Goal: Transaction & Acquisition: Subscribe to service/newsletter

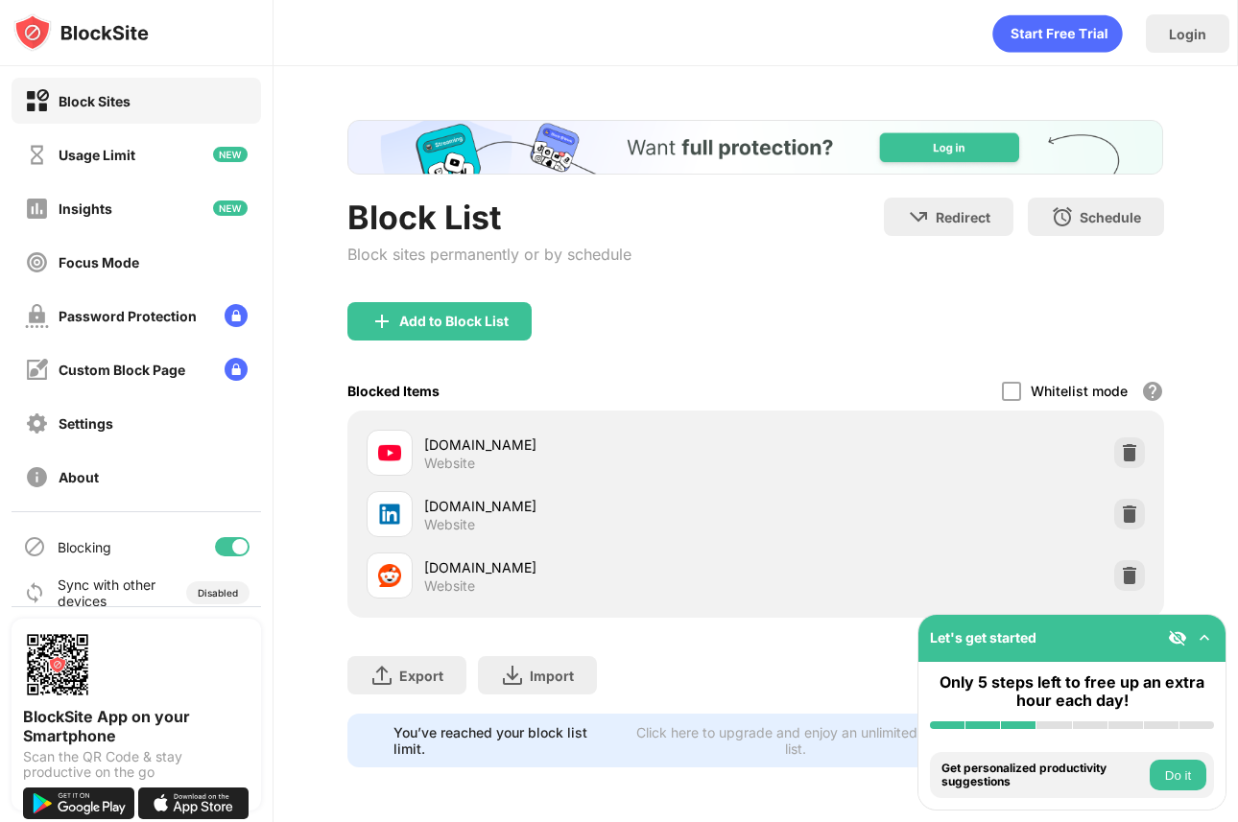
click at [1132, 520] on img at bounding box center [1129, 514] width 19 height 19
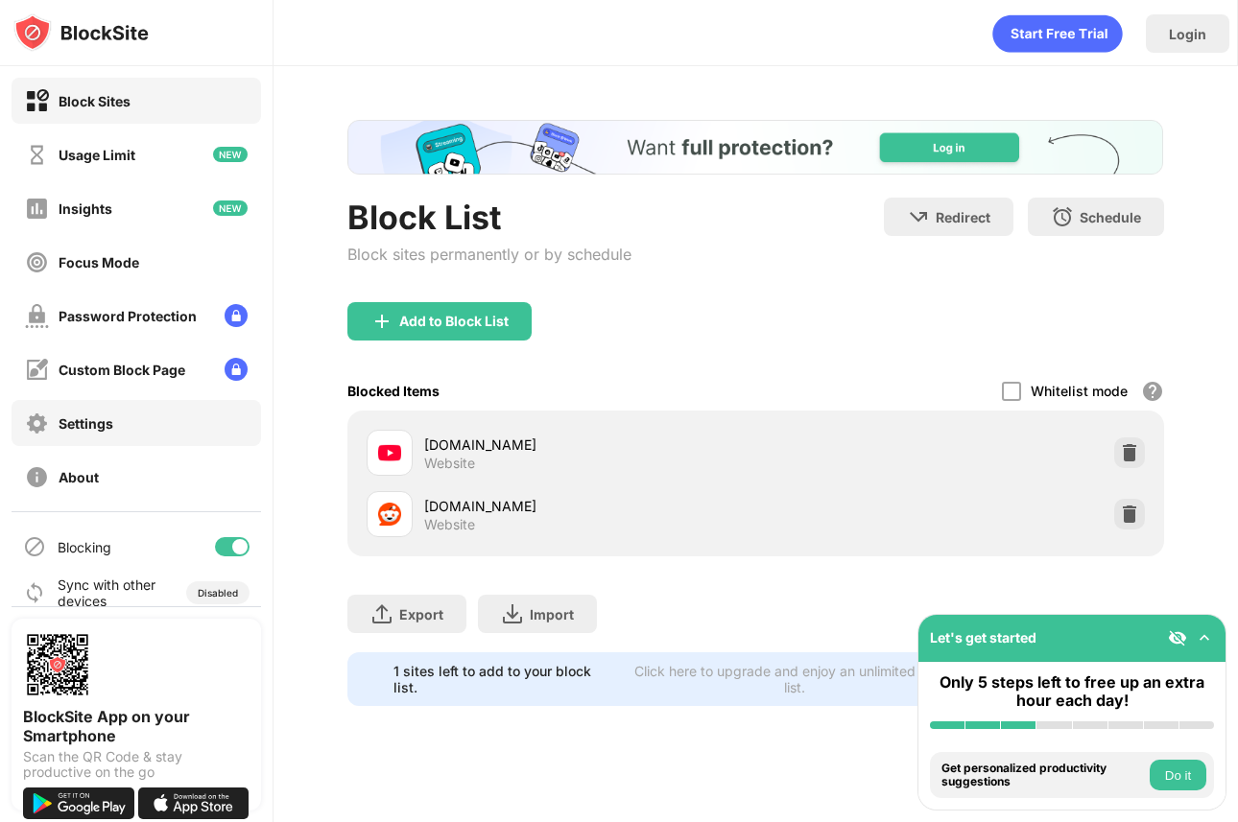
scroll to position [21, 0]
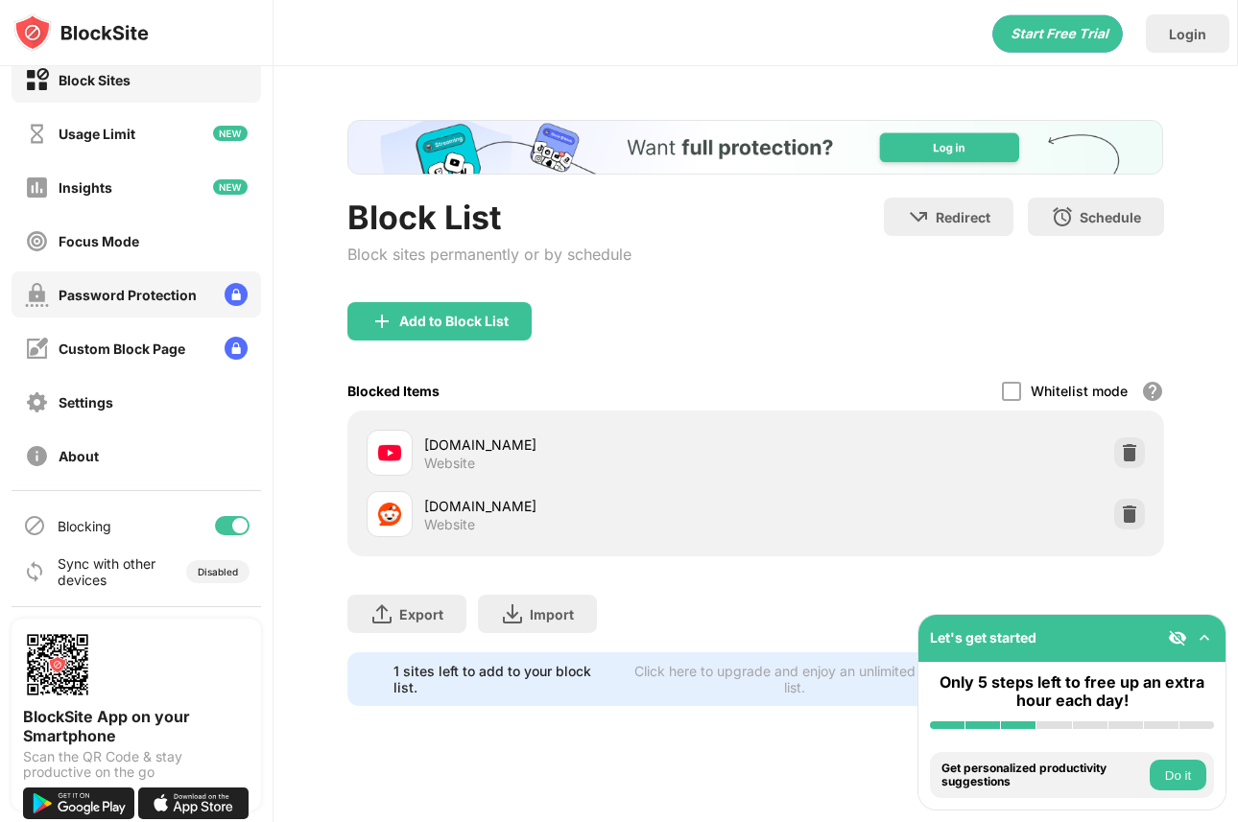
click at [180, 287] on div "Password Protection" at bounding box center [128, 295] width 138 height 16
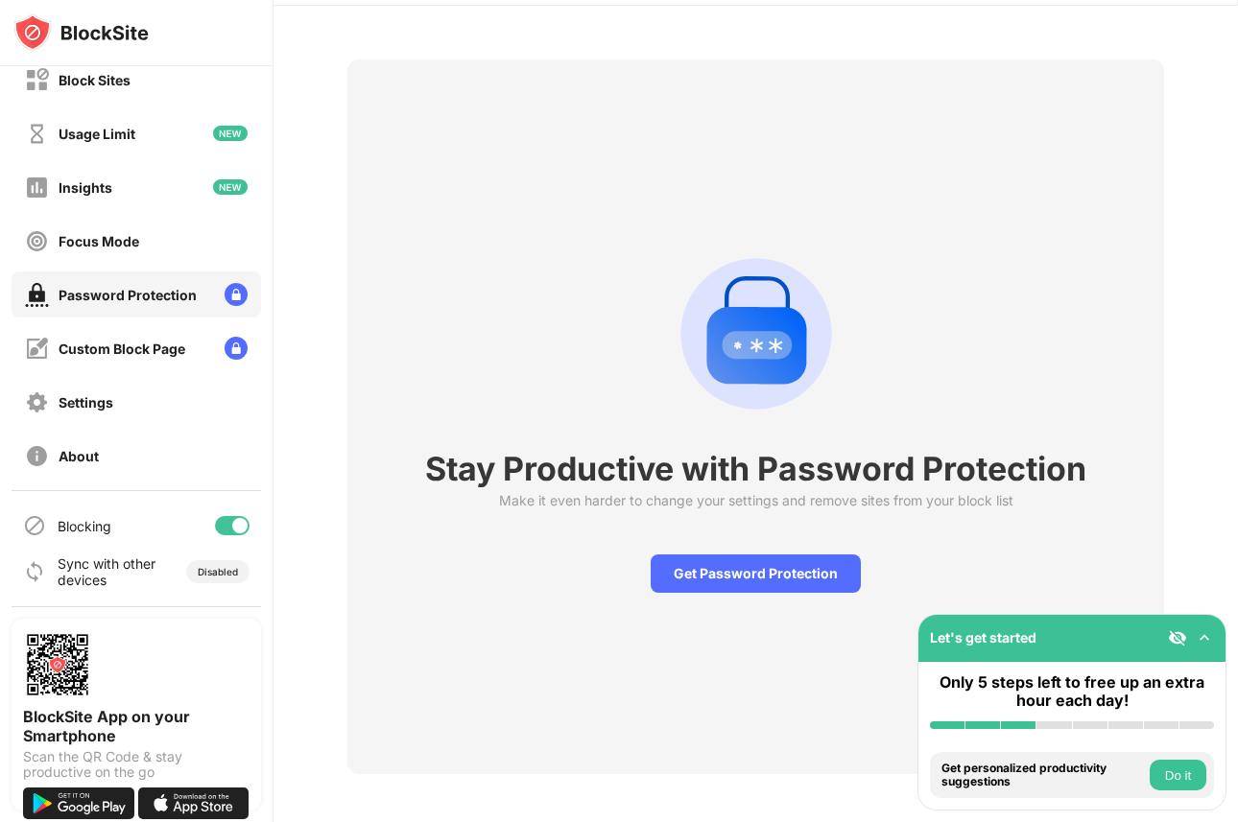
scroll to position [66, 0]
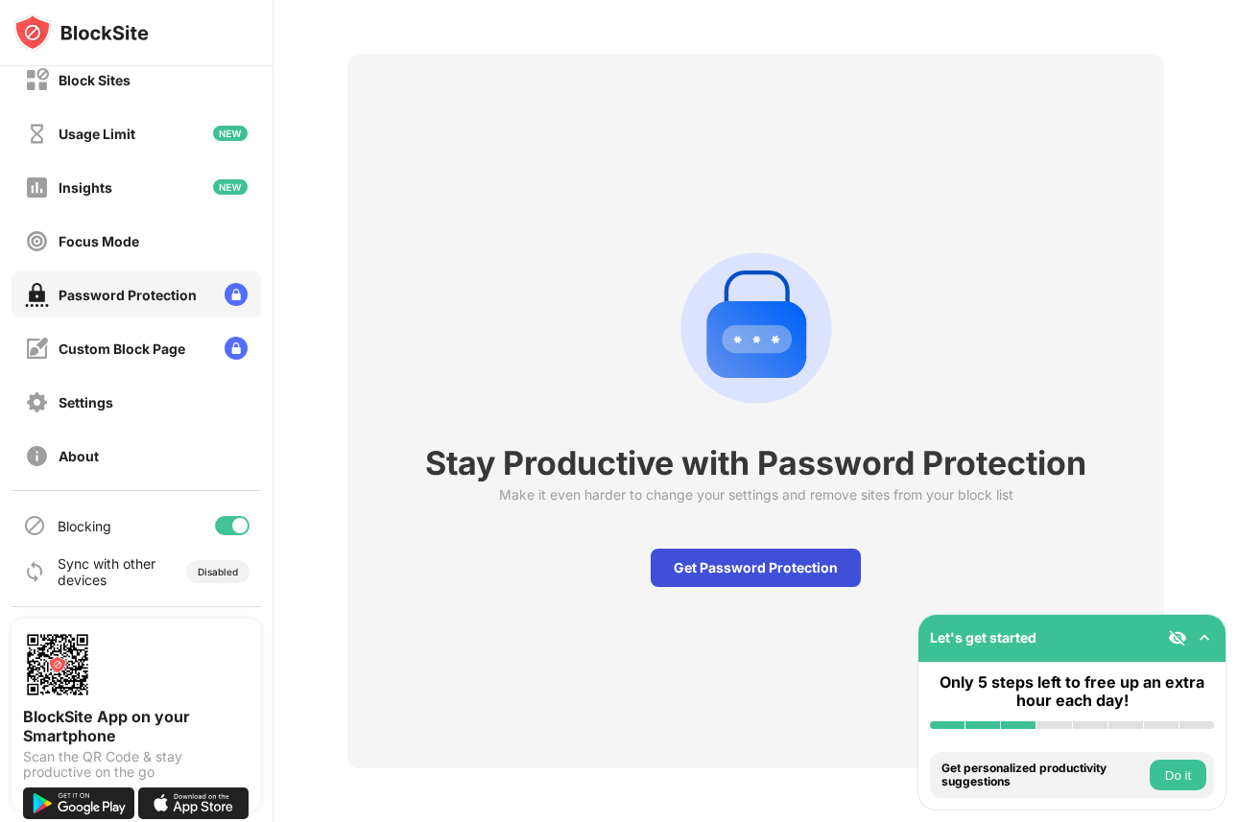
click at [761, 561] on div "Get Password Protection" at bounding box center [756, 568] width 210 height 38
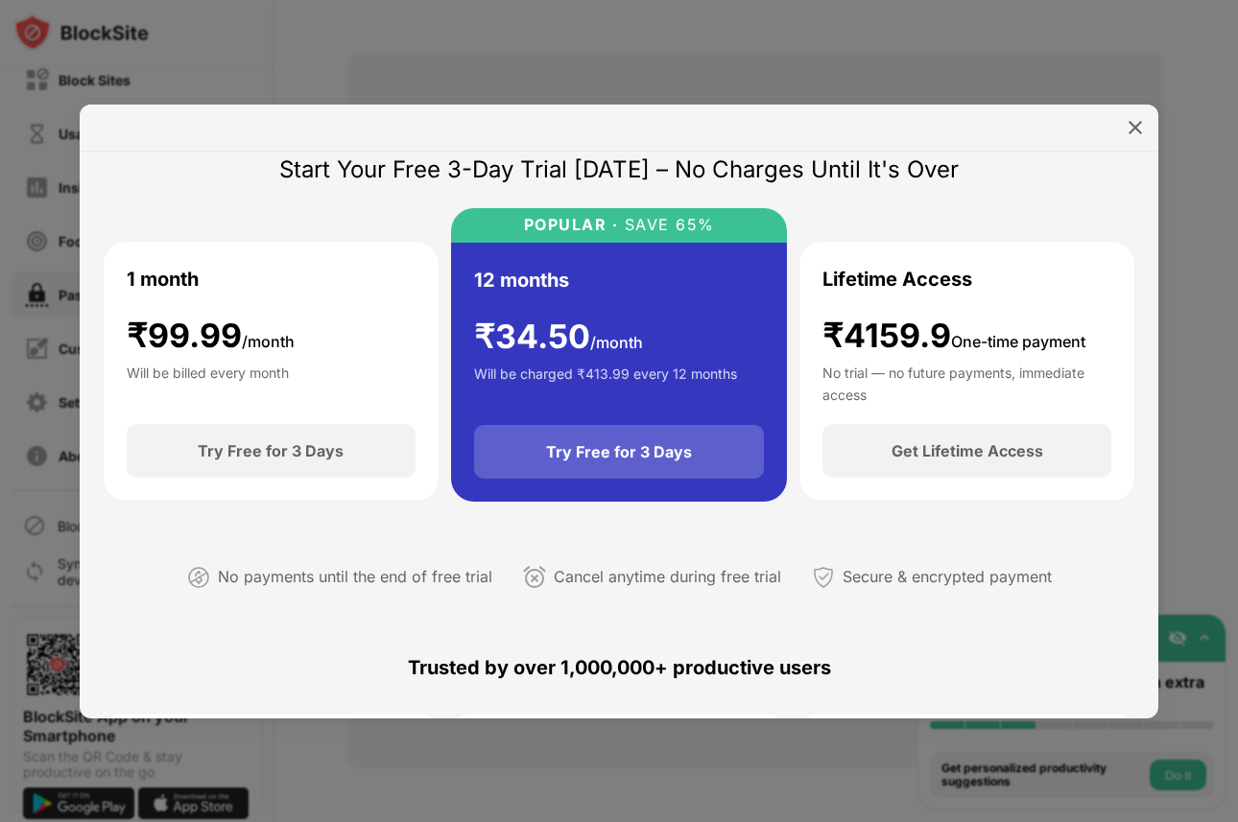
click at [653, 457] on div "Try Free for 3 Days" at bounding box center [619, 451] width 146 height 19
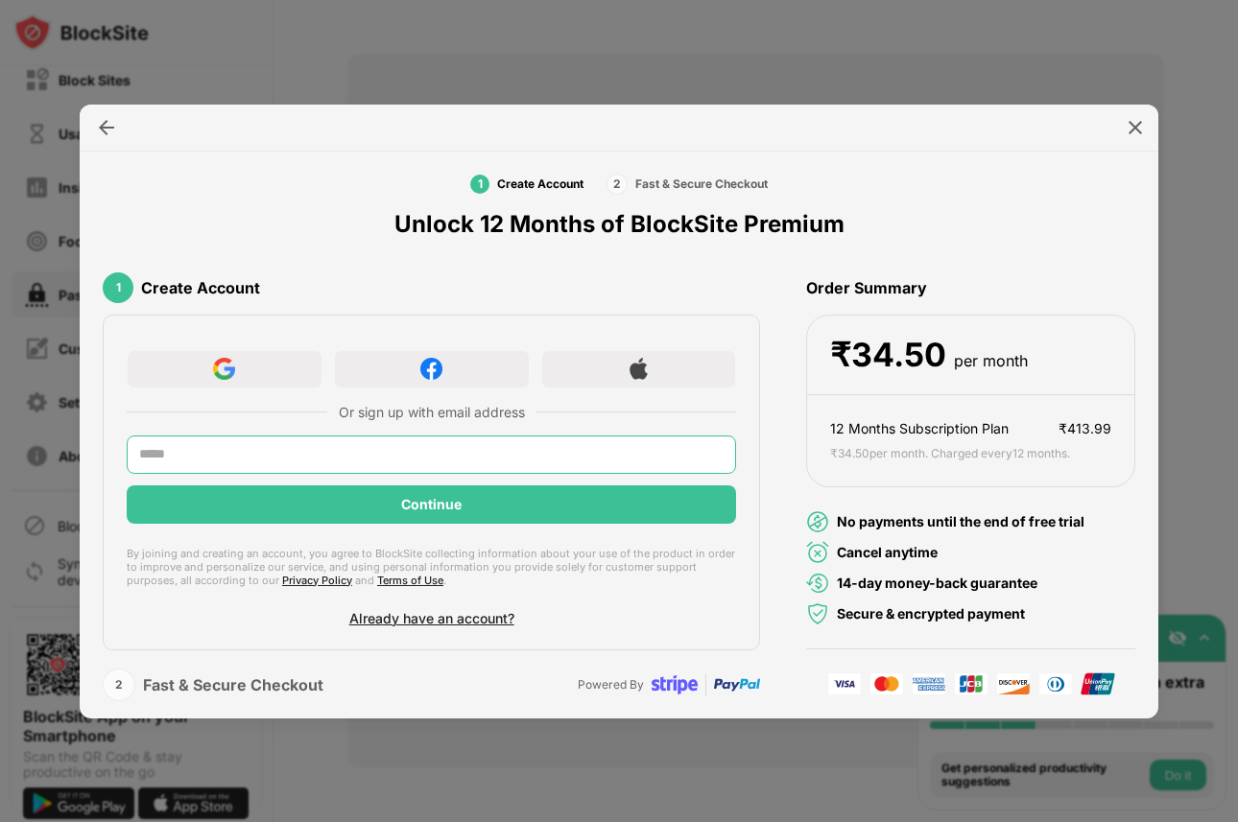
click at [636, 444] on input "text" at bounding box center [431, 455] width 609 height 38
type input "**********"
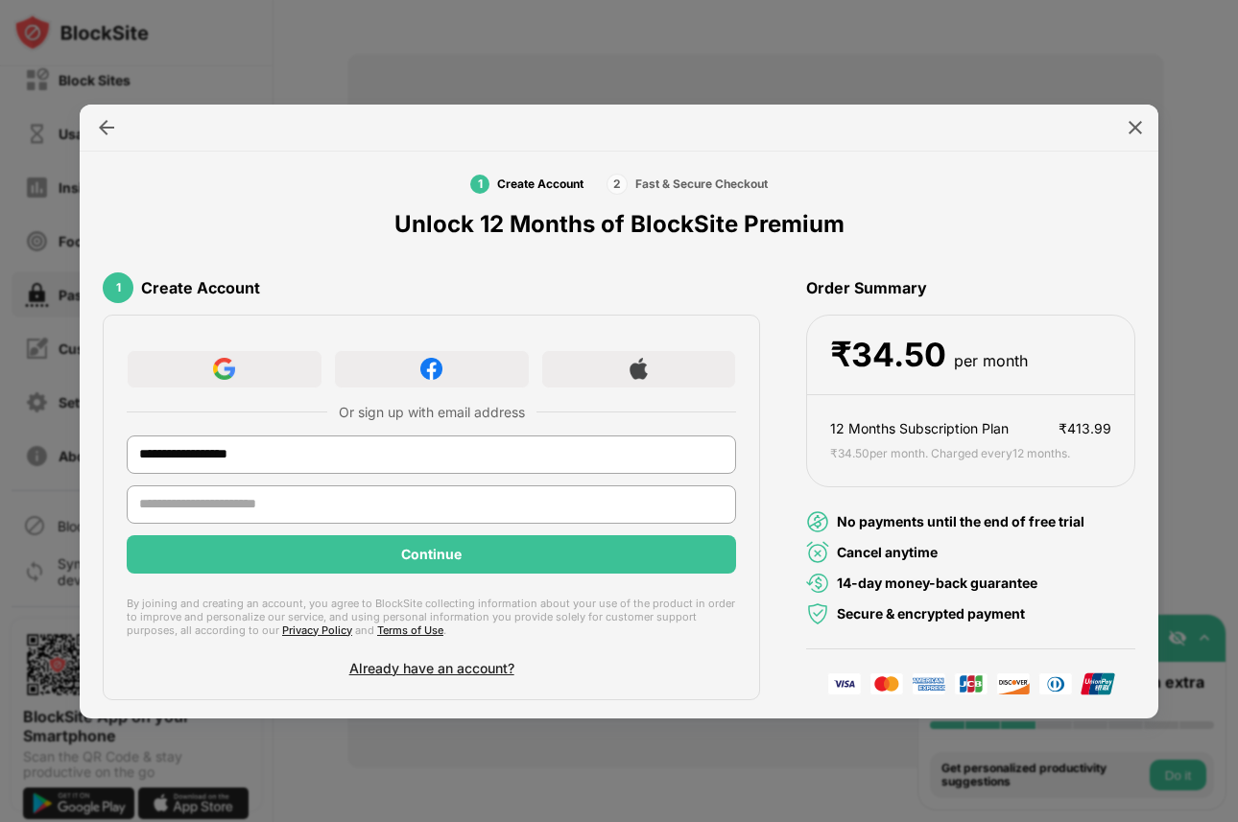
click at [1135, 118] on img at bounding box center [1135, 127] width 19 height 19
